Goal: Task Accomplishment & Management: Manage account settings

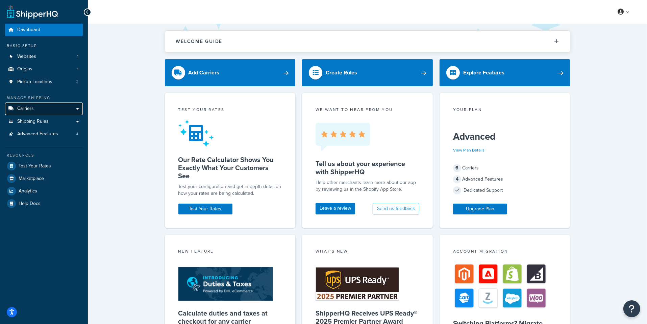
click at [46, 109] on link "Carriers" at bounding box center [44, 108] width 78 height 13
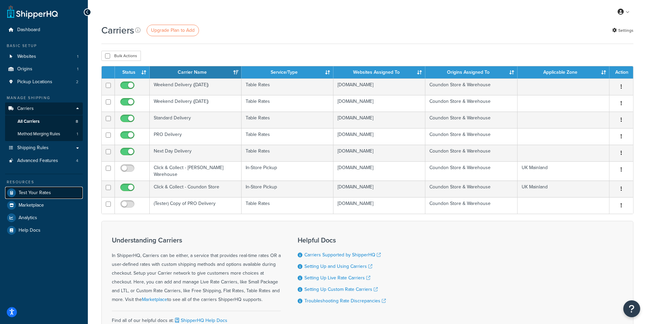
click at [59, 190] on link "Test Your Rates" at bounding box center [44, 193] width 78 height 12
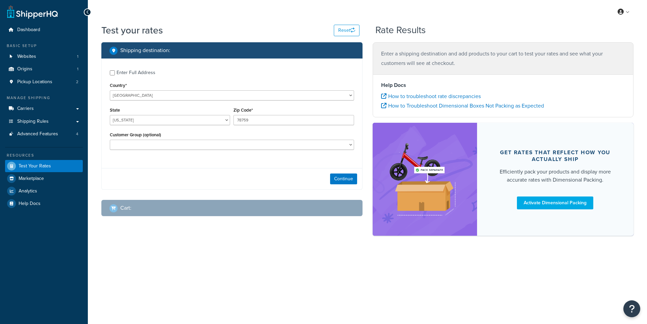
select select "[GEOGRAPHIC_DATA]"
click at [110, 90] on select "United States United Kingdom Afghanistan Åland Islands Albania Algeria American…" at bounding box center [232, 95] width 244 height 10
select select "GB"
click option "United Kingdom" at bounding box center [0, 0] width 0 height 0
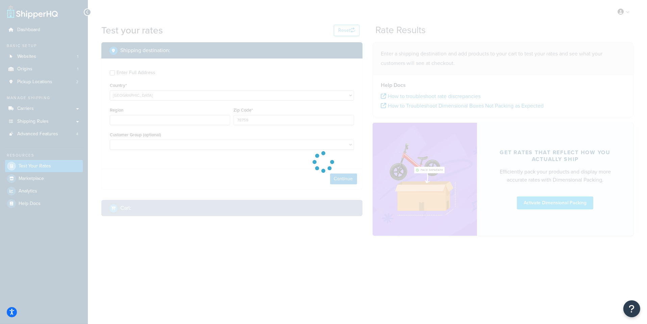
click at [262, 123] on div at bounding box center [323, 162] width 647 height 324
type input "TX"
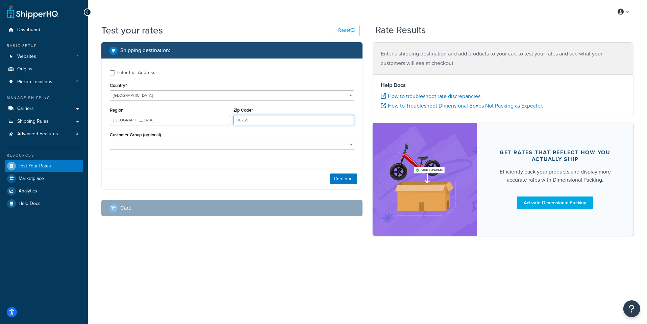
click at [262, 123] on input "78759" at bounding box center [294, 120] width 120 height 10
type input "EN4 9JQ"
click at [342, 175] on button "Continue" at bounding box center [343, 178] width 27 height 11
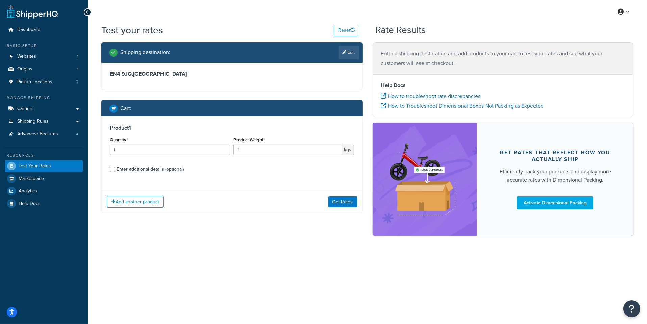
click at [152, 175] on div "Product 1 Quantity* 1 Product Weight* 1 kgs Enter additional details (optional)" at bounding box center [232, 150] width 261 height 69
click at [152, 173] on div "Enter additional details (optional)" at bounding box center [150, 169] width 67 height 9
click at [115, 172] on input "Enter additional details (optional)" at bounding box center [112, 169] width 5 height 5
checkbox input "true"
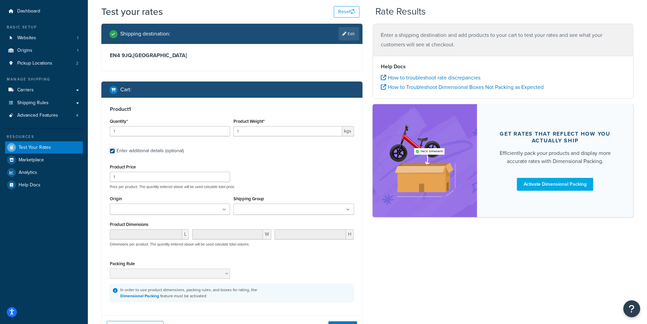
scroll to position [24, 0]
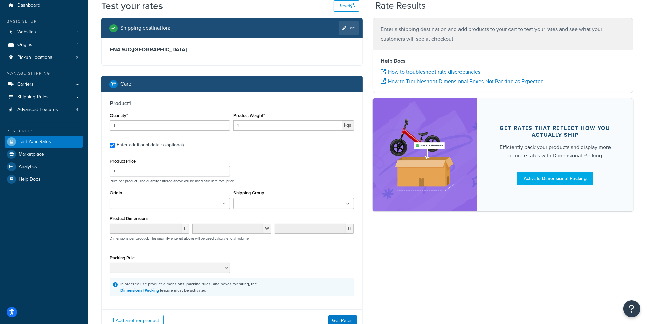
click at [252, 195] on label "Shipping Group" at bounding box center [249, 192] width 31 height 5
click at [252, 200] on input "Shipping Group" at bounding box center [266, 203] width 60 height 7
click at [252, 204] on input "Shipping Group" at bounding box center [266, 203] width 60 height 7
type input "O"
type input "PAIN"
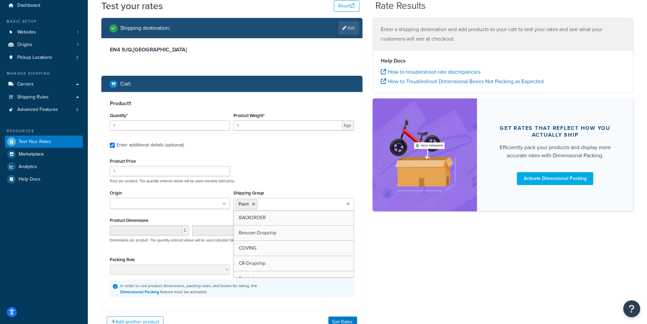
scroll to position [76, 0]
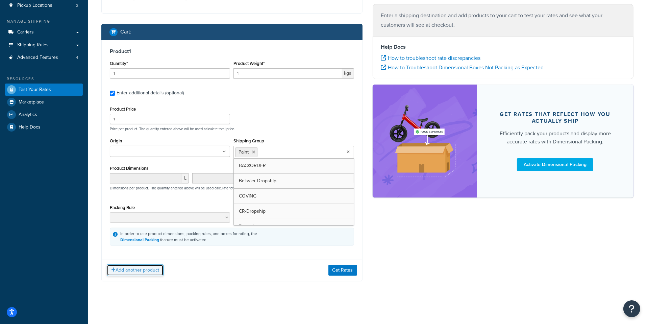
click at [152, 274] on button "Add another product" at bounding box center [135, 269] width 57 height 11
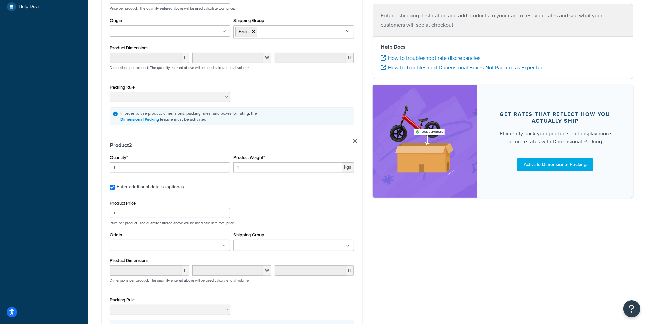
scroll to position [206, 0]
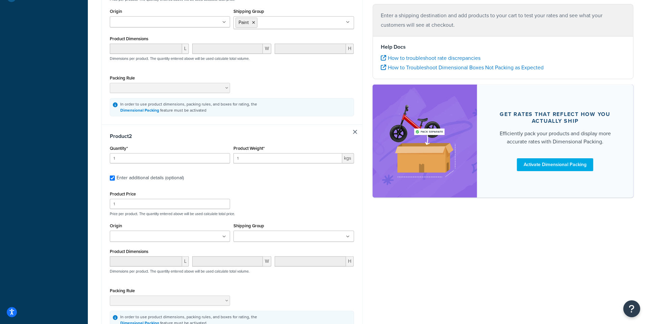
click at [268, 235] on input "Shipping Group" at bounding box center [266, 236] width 60 height 7
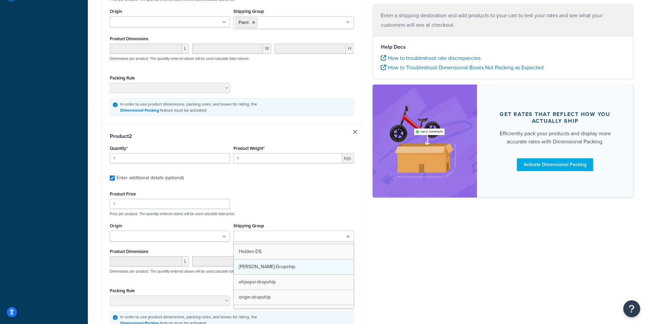
scroll to position [149, 0]
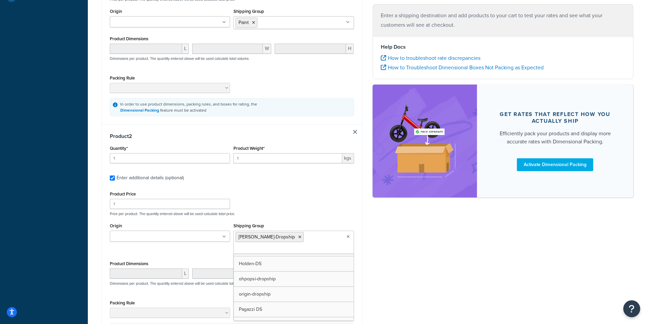
click at [311, 203] on div "Product Price 1 Price per product. The quantity entered above will be used calc…" at bounding box center [232, 202] width 248 height 27
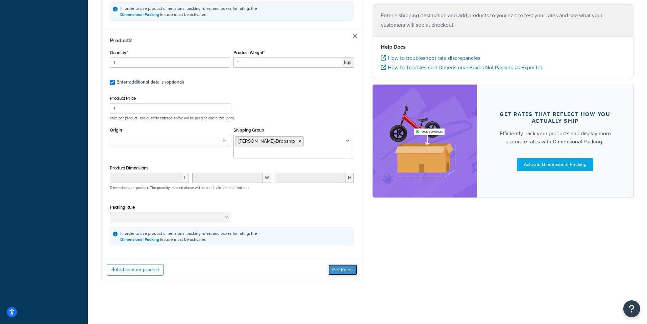
click at [351, 272] on button "Get Rates" at bounding box center [343, 269] width 29 height 11
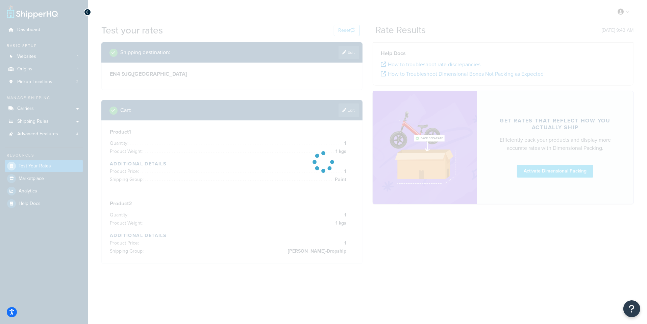
scroll to position [0, 0]
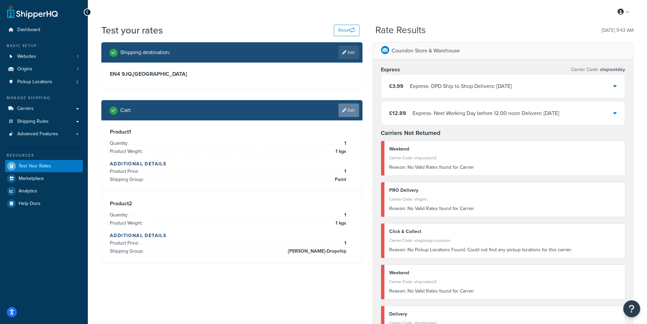
click at [346, 108] on icon at bounding box center [345, 110] width 4 height 4
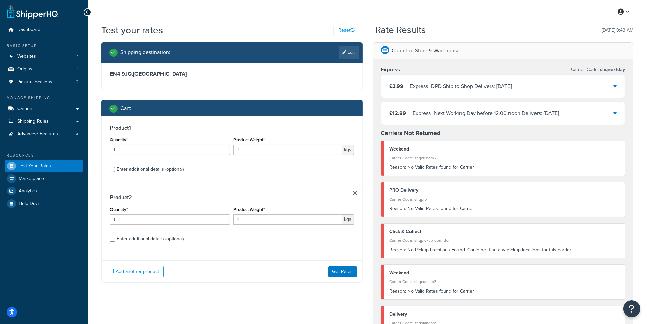
click at [357, 194] on link at bounding box center [355, 193] width 4 height 4
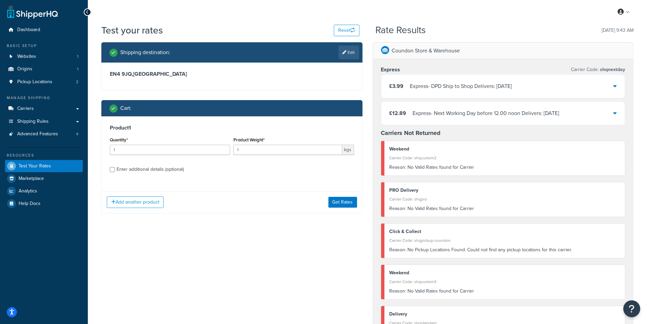
click at [163, 166] on div "Enter additional details (optional)" at bounding box center [150, 169] width 67 height 9
click at [115, 167] on input "Enter additional details (optional)" at bounding box center [112, 169] width 5 height 5
checkbox input "true"
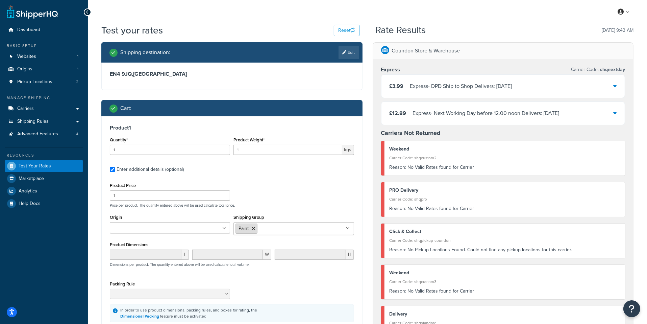
click at [254, 227] on icon at bounding box center [253, 229] width 3 height 4
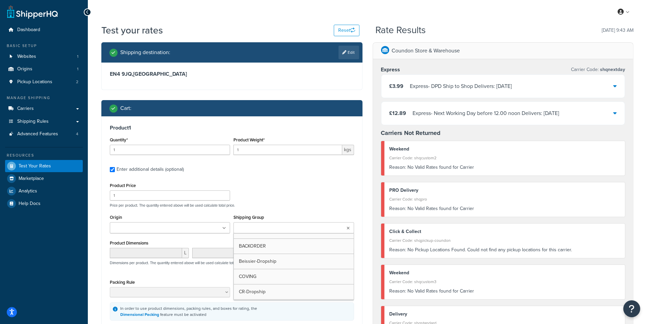
click at [266, 230] on input "Shipping Group" at bounding box center [266, 227] width 60 height 7
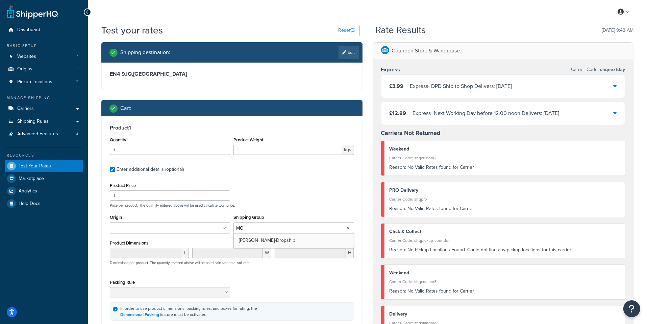
type input "MOR"
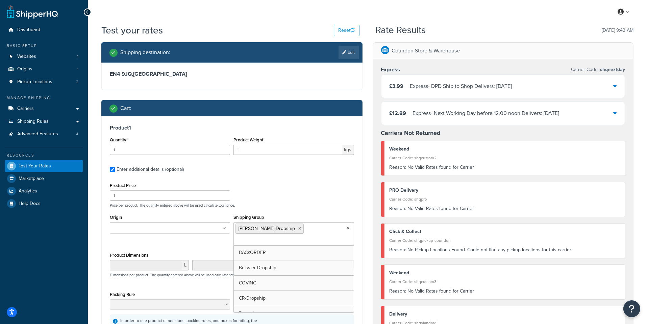
click at [280, 192] on div "Product Price 1 Price per product. The quantity entered above will be used calc…" at bounding box center [232, 194] width 248 height 27
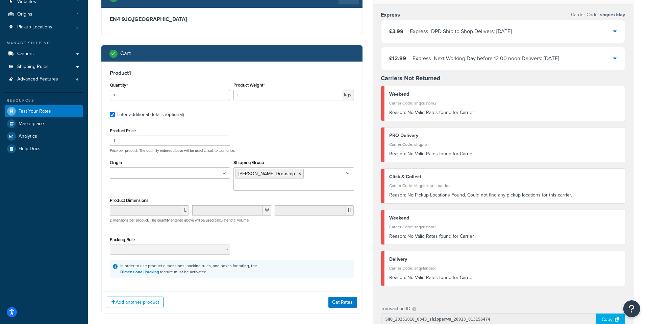
scroll to position [156, 0]
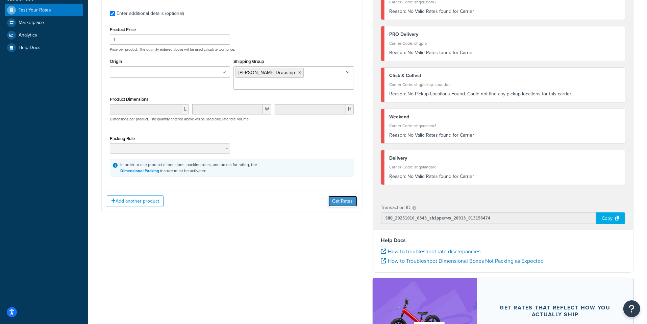
click at [341, 201] on button "Get Rates" at bounding box center [343, 201] width 29 height 11
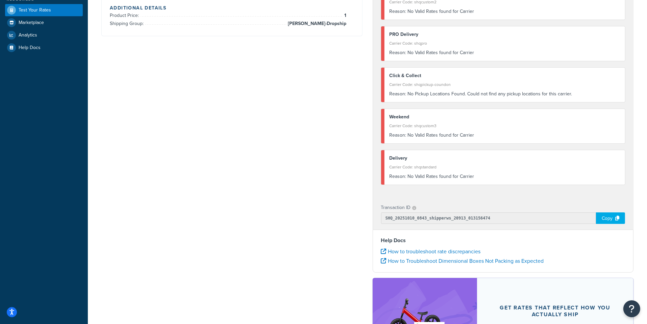
scroll to position [0, 0]
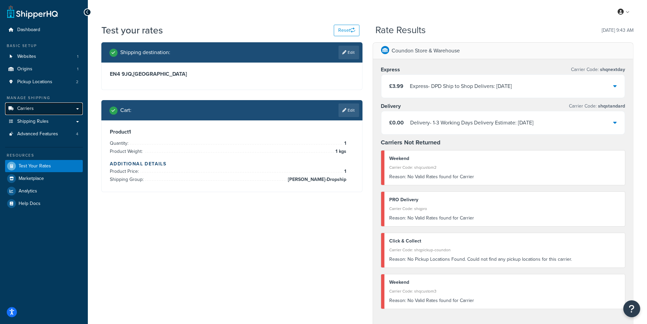
click at [65, 112] on link "Carriers" at bounding box center [44, 108] width 78 height 13
click at [347, 112] on link "Edit" at bounding box center [349, 110] width 21 height 14
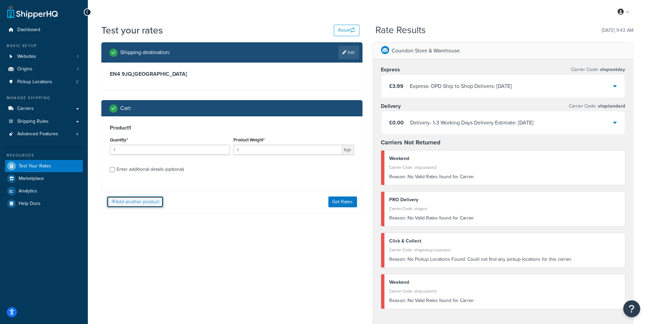
click at [157, 200] on button "Add another product" at bounding box center [135, 201] width 57 height 11
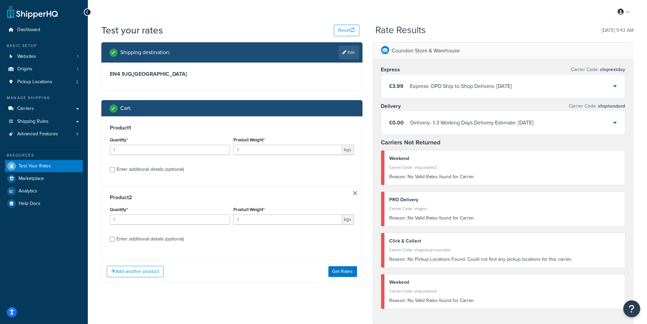
click at [159, 241] on div "Enter additional details (optional)" at bounding box center [150, 238] width 67 height 9
click at [115, 241] on input "Enter additional details (optional)" at bounding box center [112, 239] width 5 height 5
checkbox input "true"
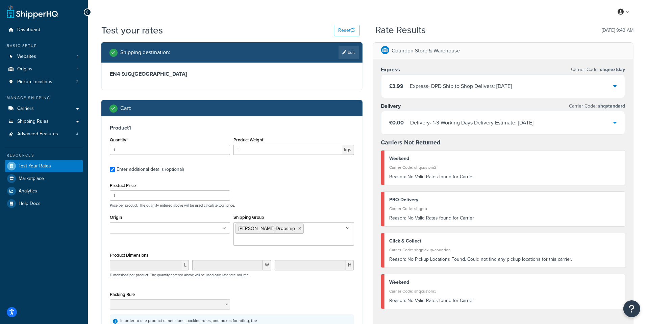
checkbox input "true"
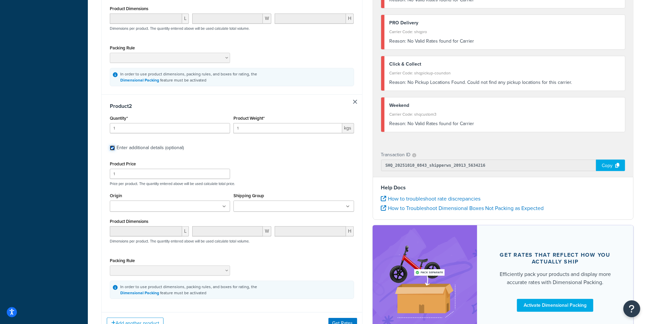
scroll to position [255, 0]
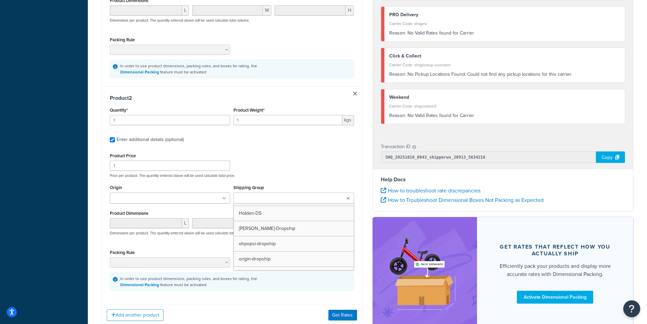
click at [268, 193] on ul at bounding box center [294, 197] width 120 height 11
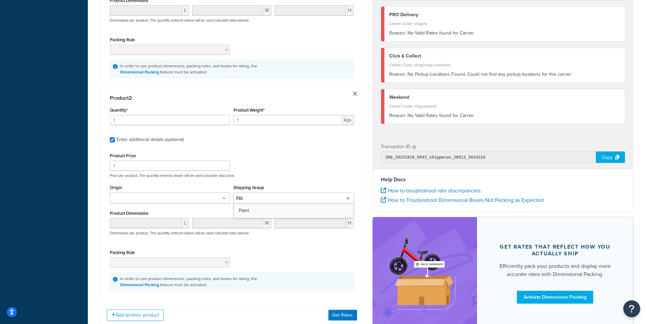
scroll to position [0, 0]
type input "PAIN"
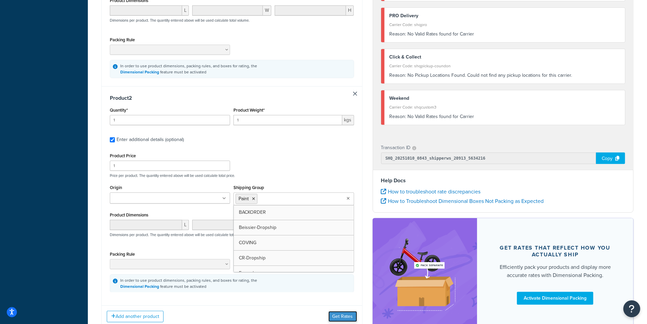
click at [333, 312] on button "Get Rates" at bounding box center [343, 316] width 29 height 11
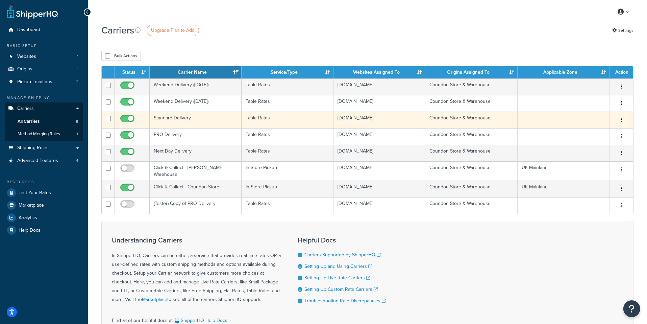
click at [216, 117] on td "Standard Delivery" at bounding box center [196, 120] width 92 height 17
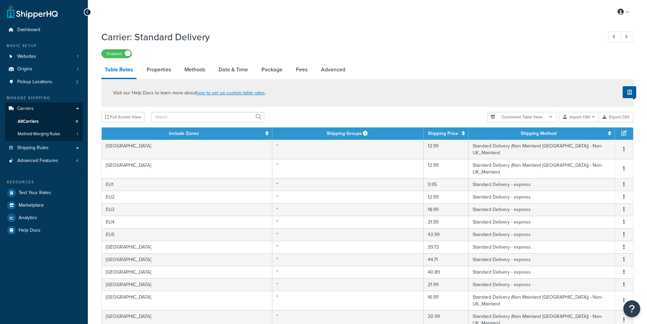
select select "25"
click at [330, 71] on link "Advanced" at bounding box center [333, 70] width 31 height 16
select select "false"
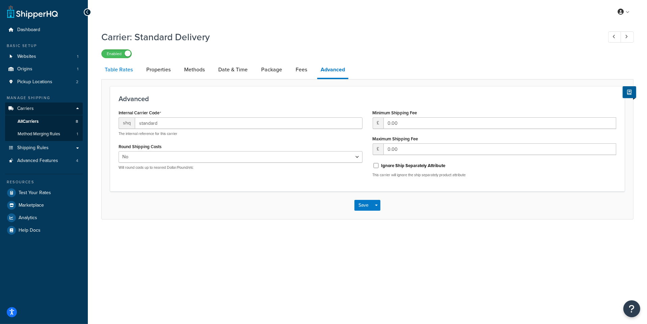
click at [130, 71] on link "Table Rates" at bounding box center [118, 70] width 35 height 16
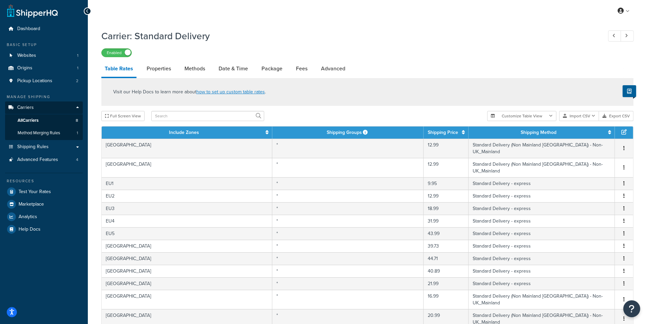
scroll to position [220, 0]
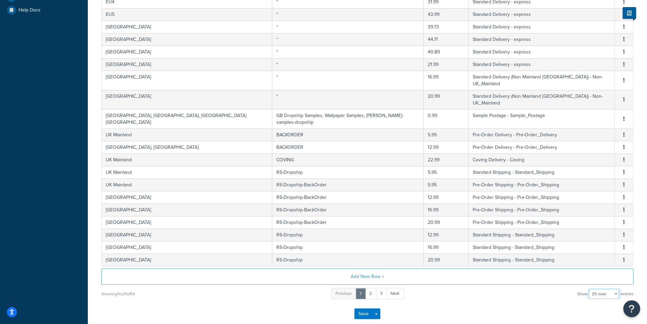
select select "100"
click option "100 rows" at bounding box center [0, 0] width 0 height 0
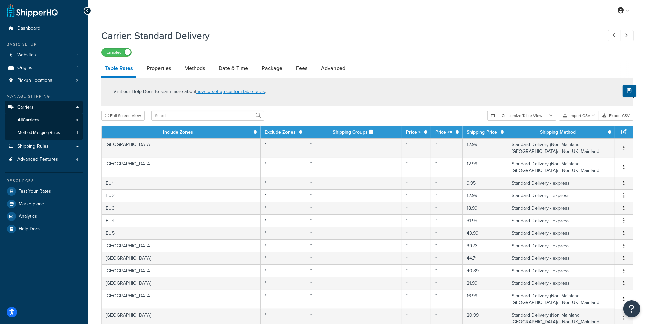
scroll to position [0, 0]
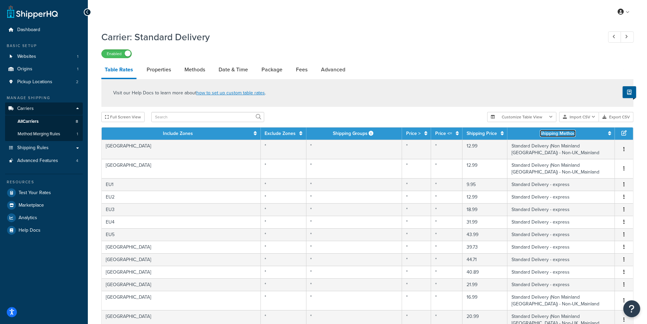
click at [609, 134] on icon at bounding box center [610, 133] width 3 height 5
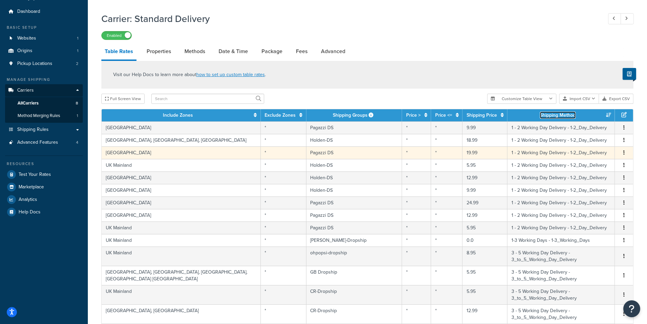
scroll to position [2, 0]
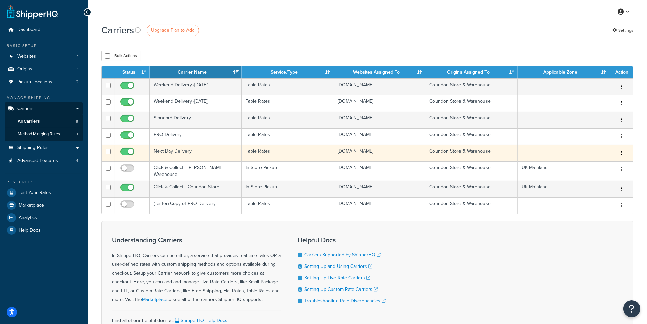
click at [215, 151] on td "Next Day Delivery" at bounding box center [196, 153] width 92 height 17
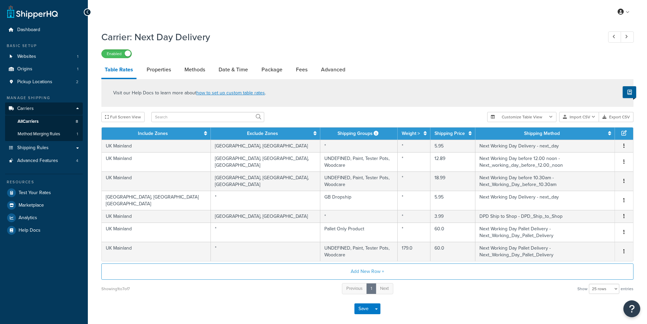
select select "25"
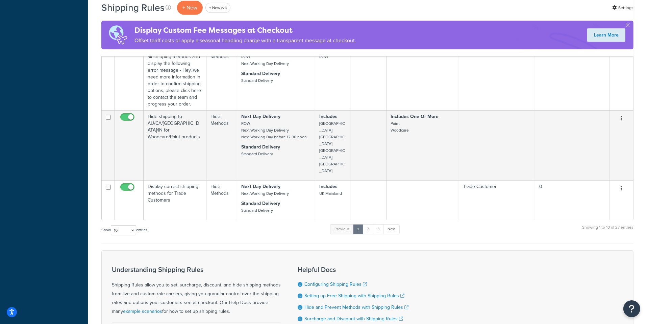
scroll to position [500, 0]
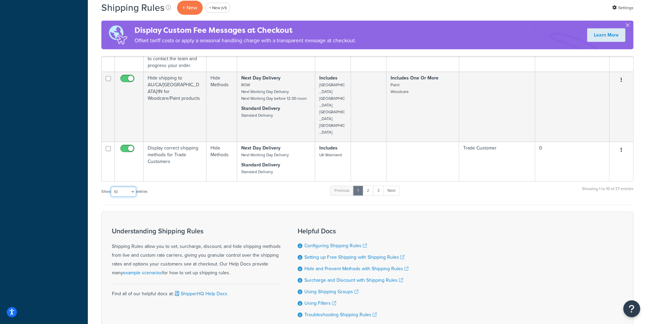
select select "100"
click option "100" at bounding box center [0, 0] width 0 height 0
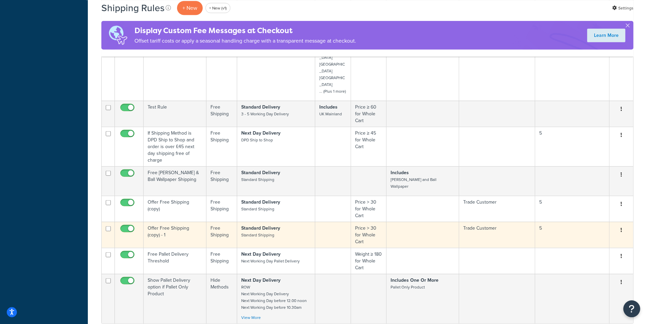
scroll to position [1160, 0]
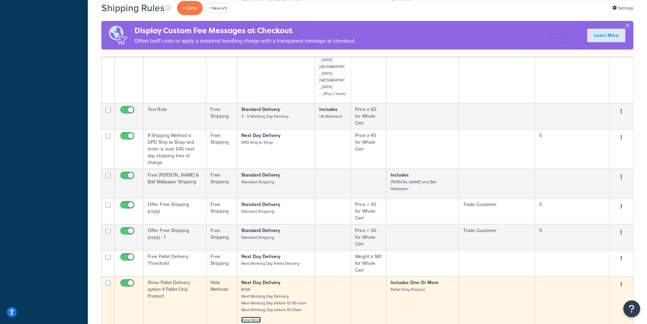
click at [255, 316] on link "View More" at bounding box center [251, 319] width 20 height 6
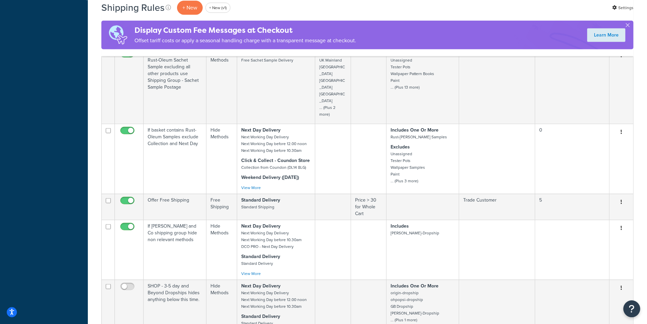
scroll to position [852, 0]
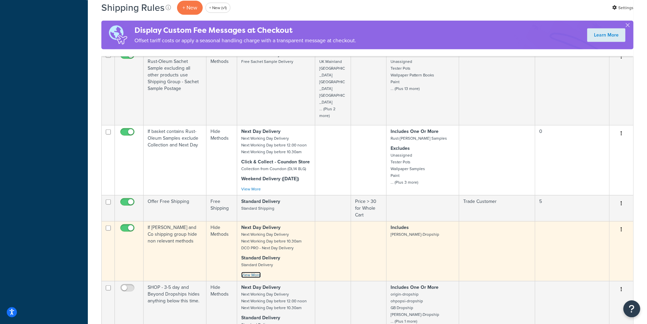
click at [257, 272] on link "View More" at bounding box center [251, 275] width 20 height 6
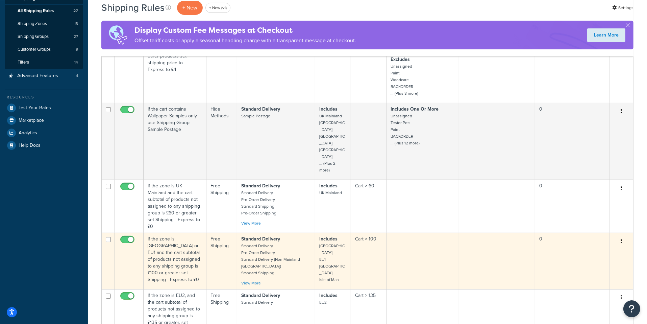
scroll to position [129, 0]
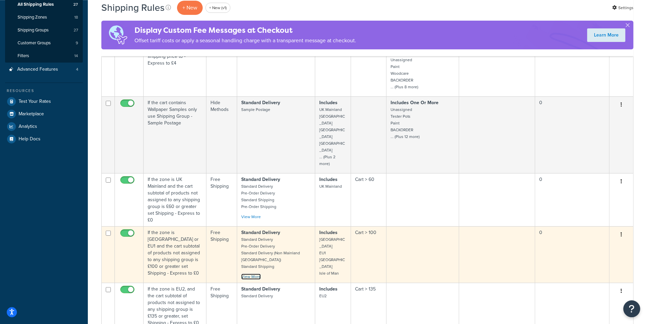
click at [260, 273] on link "View More" at bounding box center [251, 276] width 20 height 6
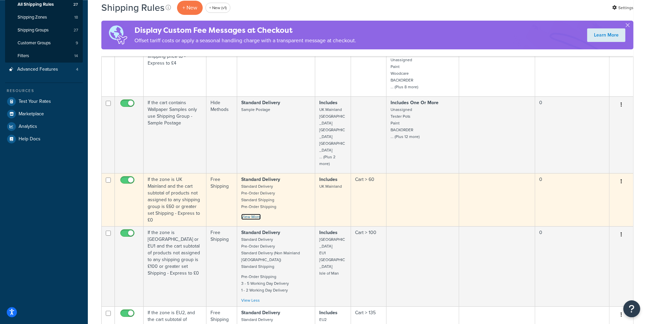
click at [258, 214] on link "View More" at bounding box center [251, 217] width 20 height 6
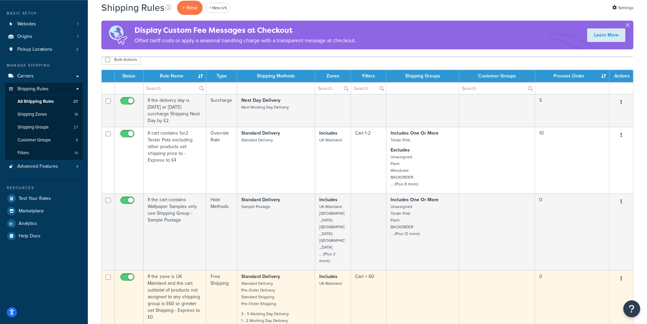
scroll to position [31, 0]
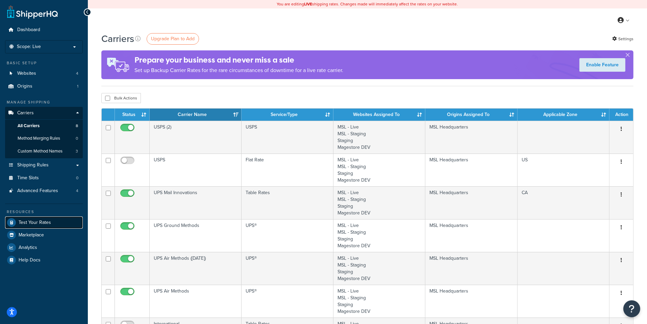
click at [61, 222] on link "Test Your Rates" at bounding box center [44, 222] width 78 height 12
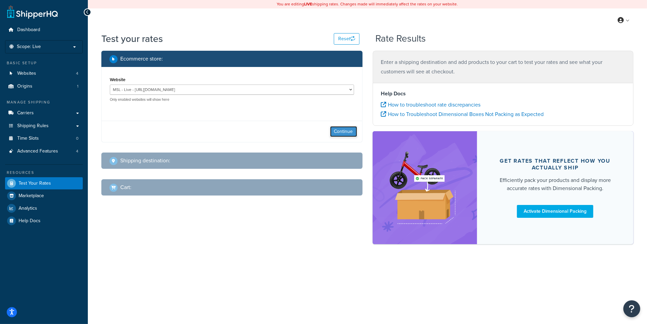
click at [346, 136] on button "Continue" at bounding box center [343, 131] width 27 height 11
select select "TX"
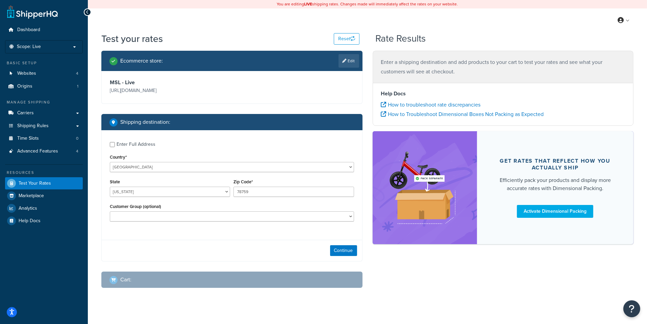
click at [143, 144] on div "Enter Full Address" at bounding box center [136, 144] width 39 height 9
click at [115, 144] on input "Enter Full Address" at bounding box center [112, 144] width 5 height 5
checkbox input "true"
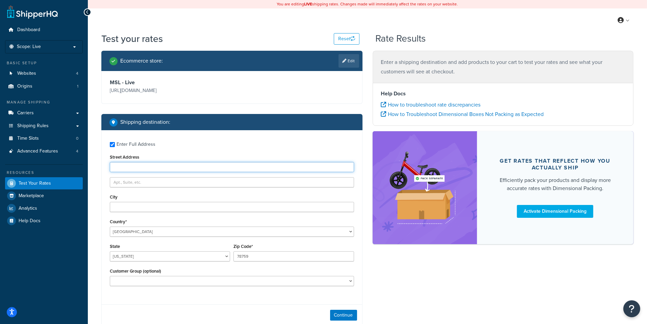
click at [147, 170] on input "Street Address" at bounding box center [232, 167] width 244 height 10
paste input "PO Box 209"
type input "PO Box 209"
click at [161, 199] on div "City" at bounding box center [232, 202] width 244 height 20
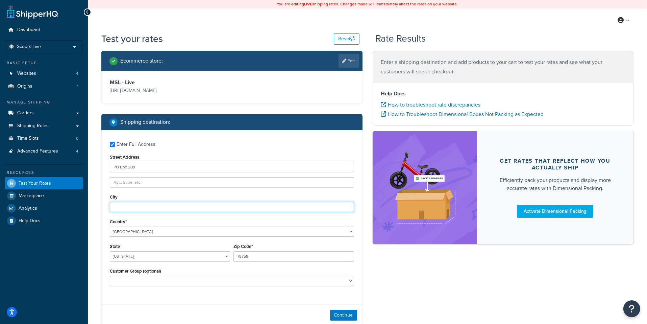
click at [160, 205] on input "City" at bounding box center [232, 207] width 244 height 10
paste input "Waldron"
type input "Waldron"
click at [110, 251] on select "Alabama Alaska American Samoa Arizona Arkansas Armed Forces Americas Armed Forc…" at bounding box center [170, 256] width 120 height 10
select select "AZ"
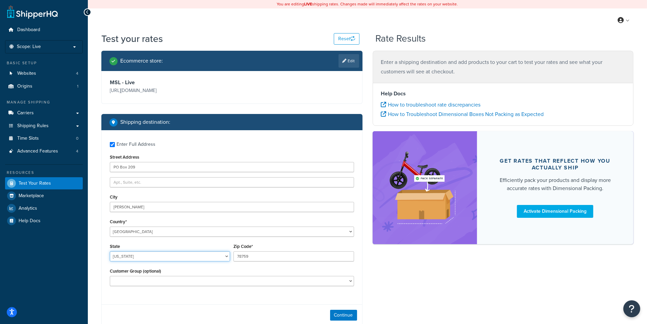
click option "Arizona" at bounding box center [0, 0] width 0 height 0
click at [243, 257] on input "78759" at bounding box center [294, 256] width 120 height 10
paste input "2958"
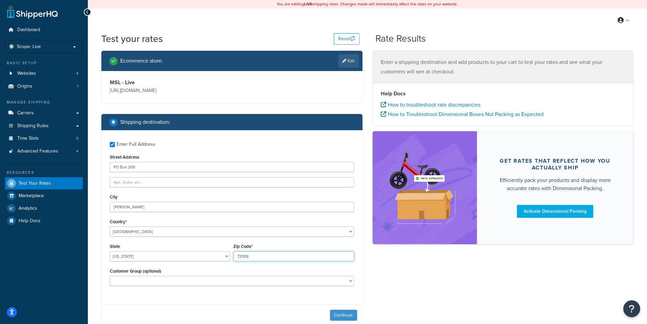
type input "72958"
click at [342, 311] on button "Continue" at bounding box center [343, 315] width 27 height 11
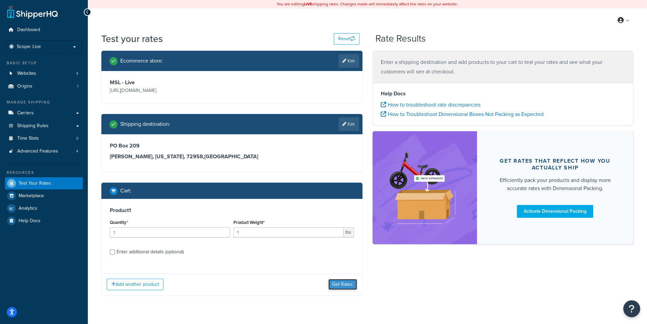
click at [336, 288] on button "Get Rates" at bounding box center [343, 284] width 29 height 11
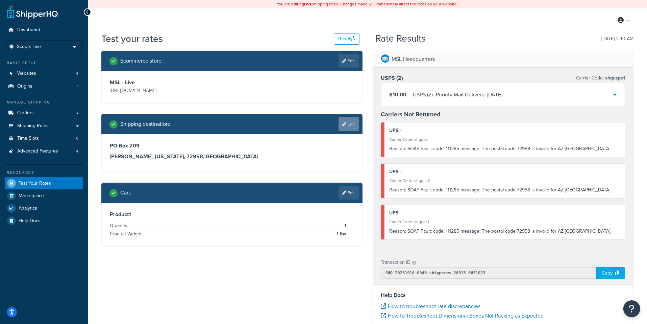
click at [350, 130] on link "Edit" at bounding box center [349, 124] width 21 height 14
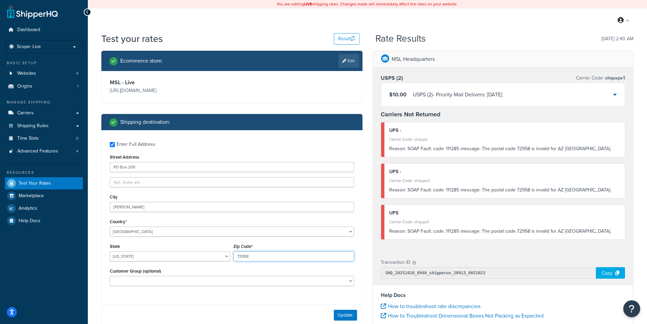
click at [275, 261] on input "72958" at bounding box center [294, 256] width 120 height 10
click at [110, 251] on select "Alabama Alaska American Samoa Arizona Arkansas Armed Forces Americas Armed Forc…" at bounding box center [170, 256] width 120 height 10
select select "AR"
click option "Arkansas" at bounding box center [0, 0] width 0 height 0
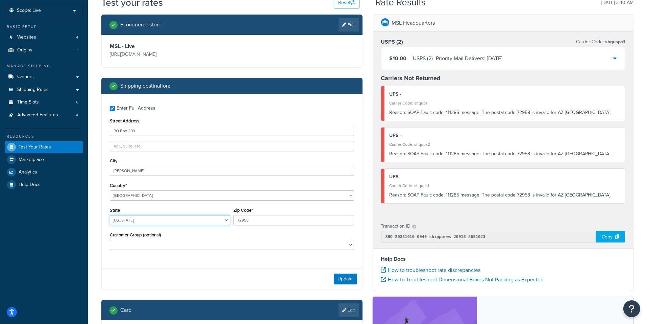
scroll to position [51, 0]
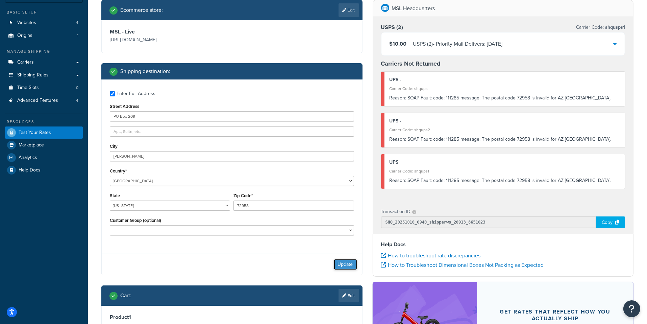
click at [348, 263] on button "Update" at bounding box center [345, 264] width 23 height 11
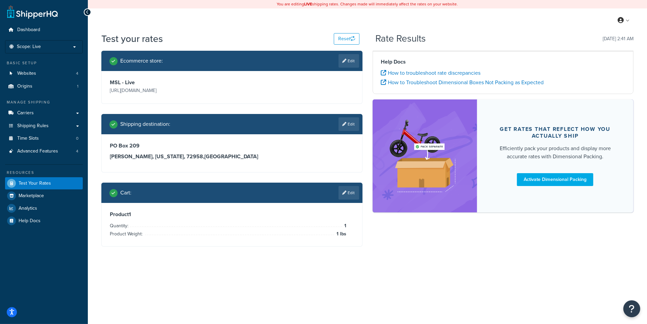
scroll to position [0, 0]
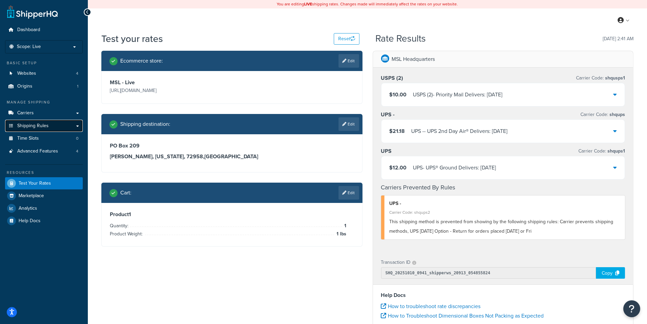
click at [57, 122] on link "Shipping Rules" at bounding box center [44, 126] width 78 height 13
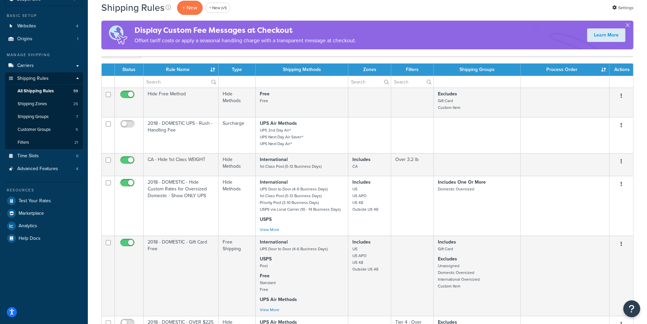
scroll to position [52, 0]
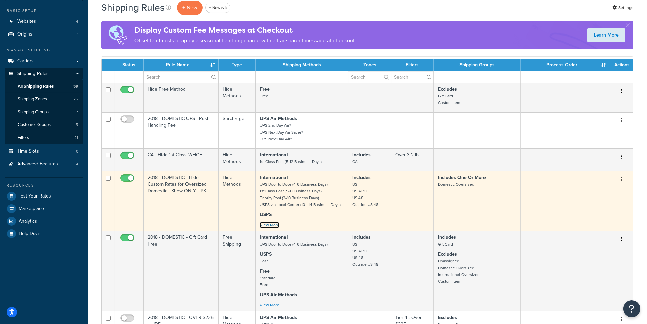
click at [267, 222] on link "View More" at bounding box center [270, 225] width 20 height 6
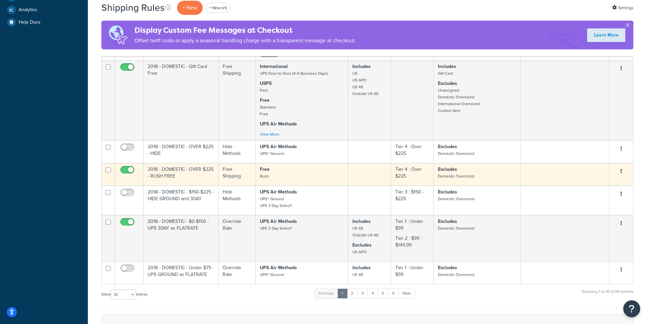
scroll to position [278, 0]
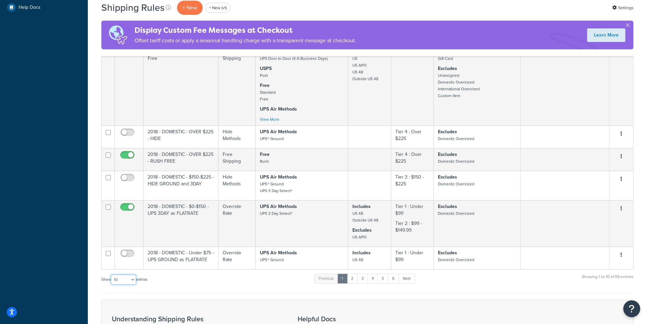
select select "1000"
click option "1000" at bounding box center [0, 0] width 0 height 0
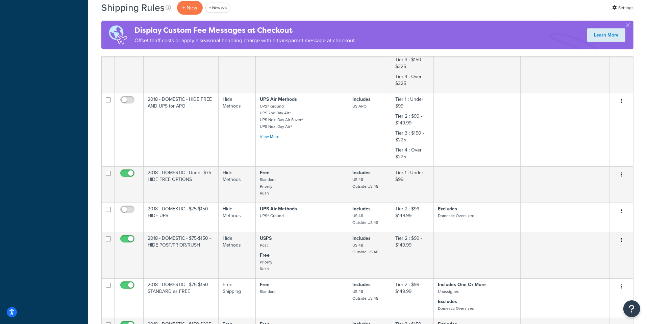
scroll to position [544, 0]
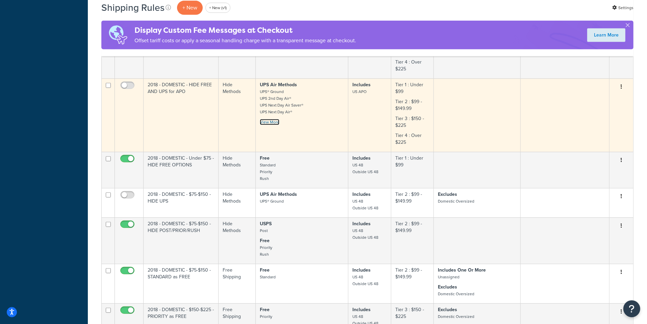
click at [269, 119] on link "View More" at bounding box center [270, 122] width 20 height 6
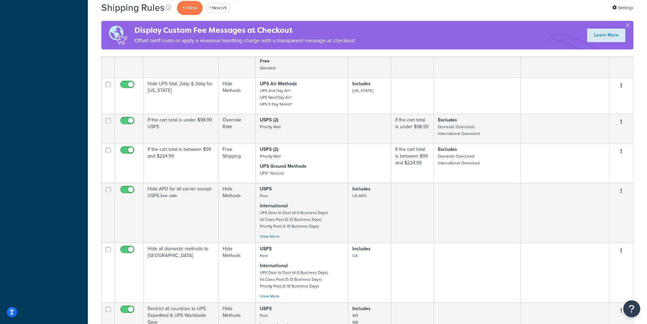
scroll to position [1637, 0]
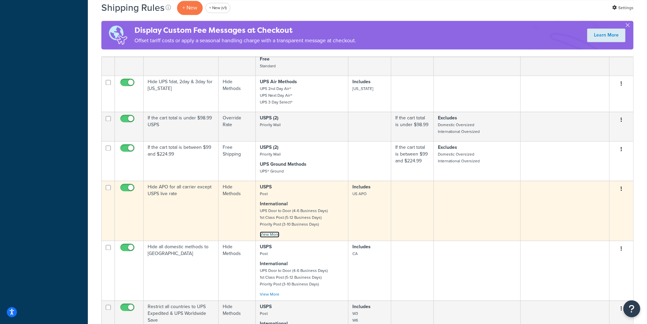
click at [268, 231] on link "View More" at bounding box center [270, 234] width 20 height 6
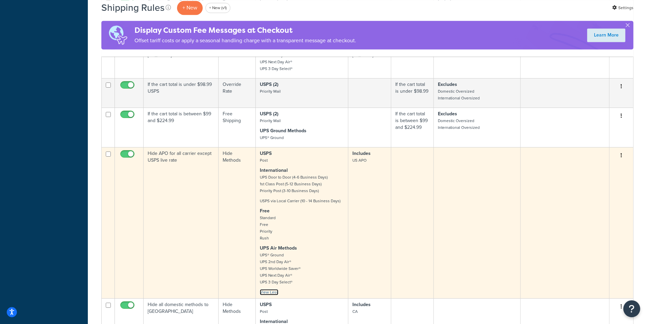
scroll to position [1671, 0]
click at [317, 245] on p "UPS Air Methods UPS® Ground UPS 2nd Day Air® UPS Worldwide Saver® UPS Next Day …" at bounding box center [302, 264] width 85 height 41
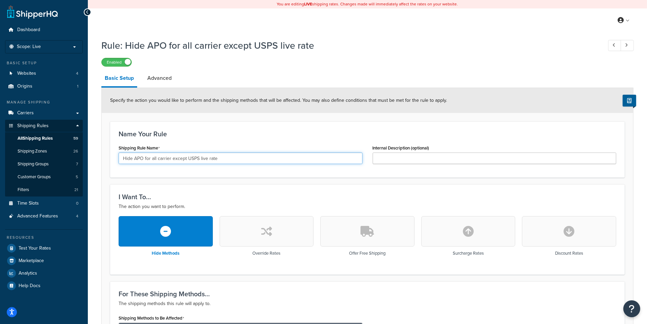
click at [215, 161] on input "Hide APO for all carrier except USPS live rate" at bounding box center [241, 157] width 244 height 11
click at [215, 162] on input "Hide APO for all carrier except USPS live rate" at bounding box center [241, 157] width 244 height 11
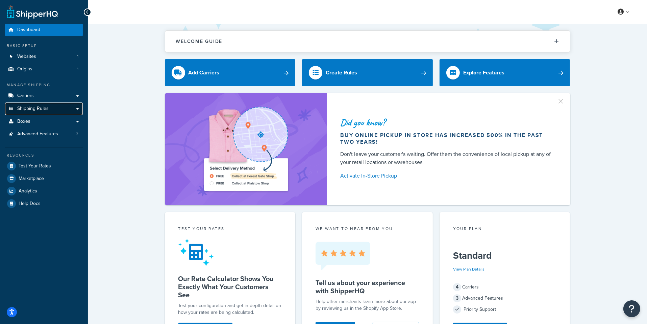
click at [53, 108] on link "Shipping Rules" at bounding box center [44, 108] width 78 height 13
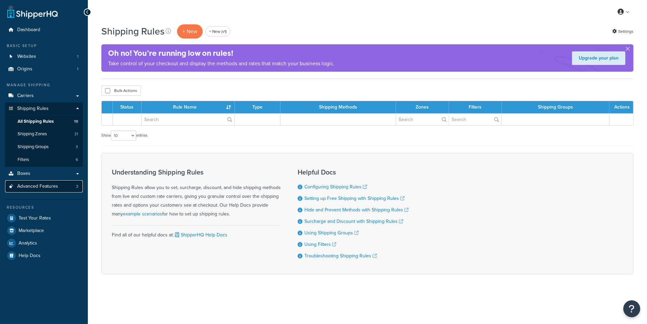
click at [49, 184] on span "Advanced Features" at bounding box center [37, 187] width 41 height 6
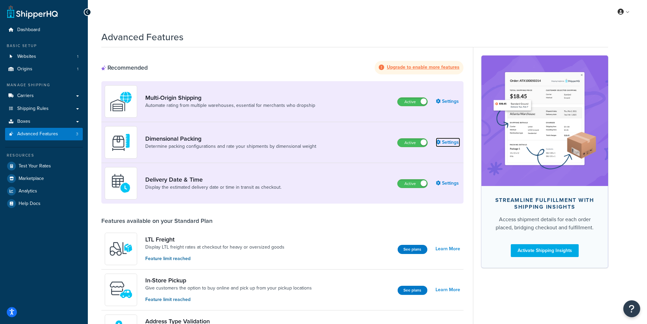
click at [444, 142] on link "Settings" at bounding box center [448, 142] width 24 height 9
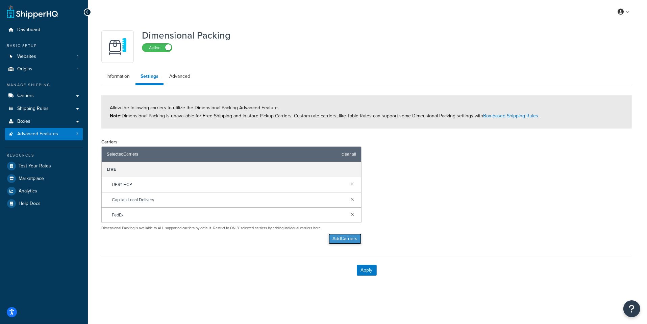
click at [330, 234] on button "Add Carriers" at bounding box center [345, 238] width 33 height 11
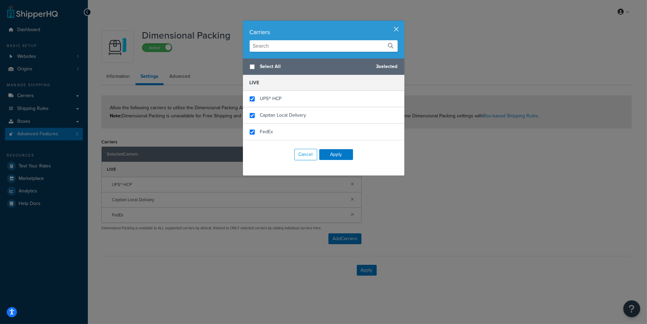
click at [403, 22] on button "button" at bounding box center [404, 22] width 2 height 2
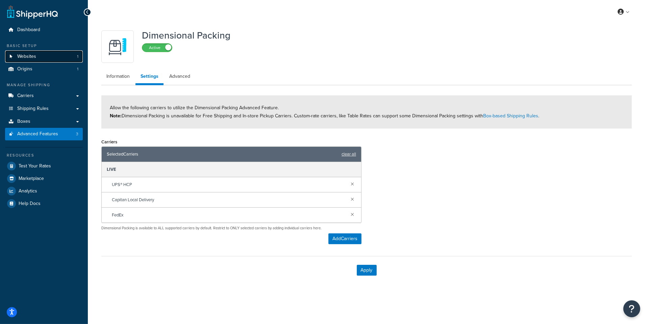
click at [73, 61] on link "Websites 1" at bounding box center [44, 56] width 78 height 13
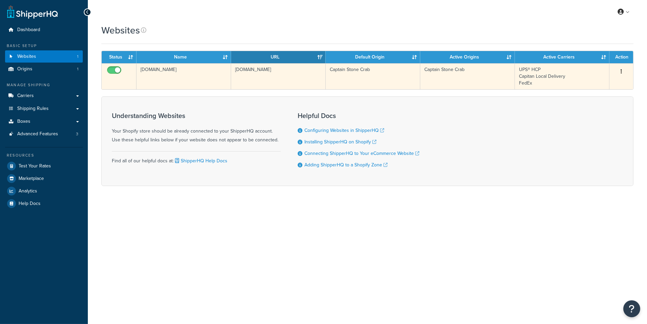
click at [161, 76] on td "[DOMAIN_NAME]" at bounding box center [184, 76] width 95 height 26
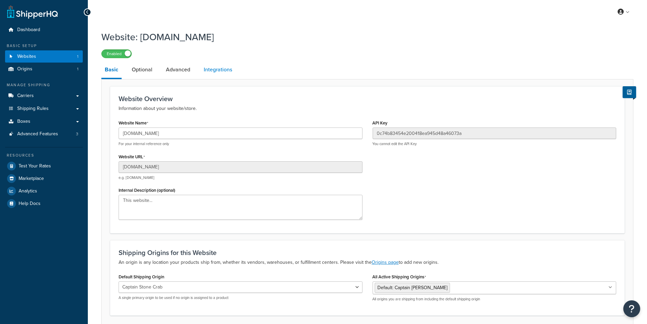
click at [213, 73] on link "Integrations" at bounding box center [217, 70] width 35 height 16
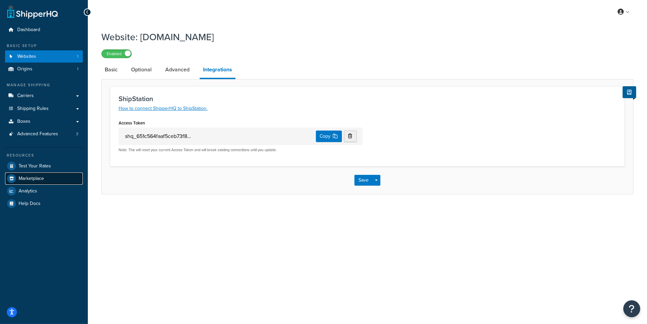
click at [61, 180] on link "Marketplace" at bounding box center [44, 178] width 78 height 12
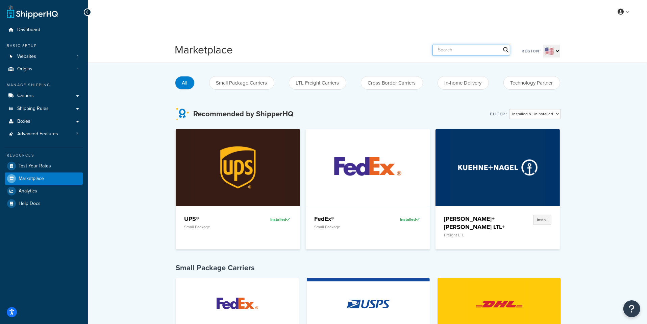
click at [450, 50] on input "text" at bounding box center [472, 50] width 78 height 11
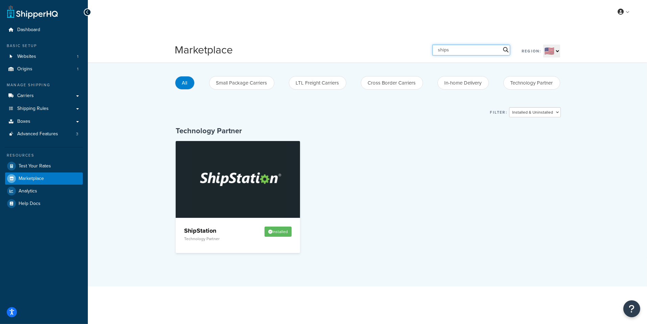
type input "ships"
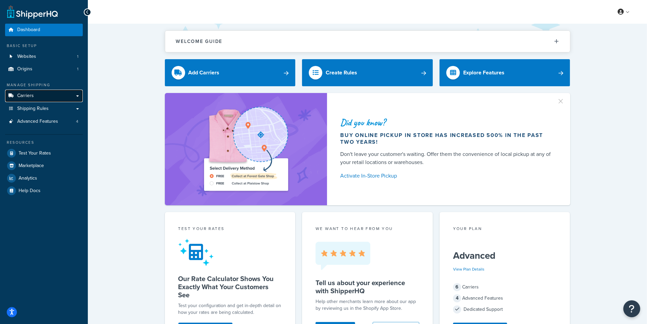
click at [42, 98] on link "Carriers" at bounding box center [44, 96] width 78 height 13
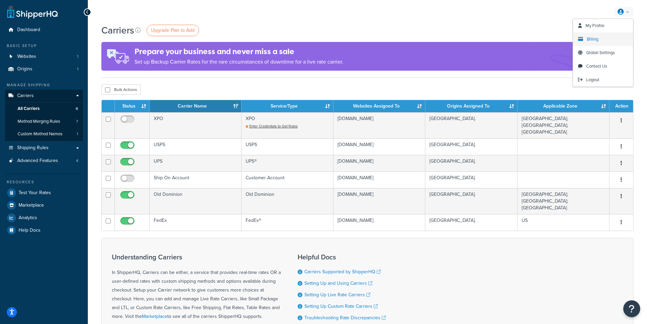
click at [606, 41] on link "Billing" at bounding box center [603, 39] width 60 height 14
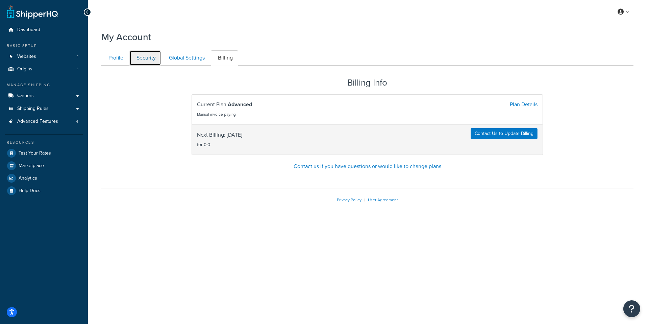
click at [144, 58] on link "Security" at bounding box center [145, 57] width 32 height 15
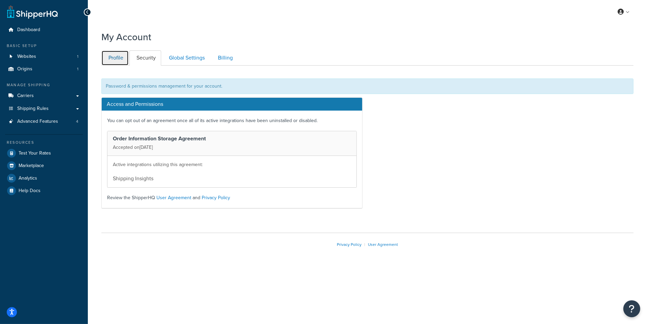
click at [121, 61] on link "Profile" at bounding box center [114, 57] width 27 height 15
